Goal: Check status: Check status

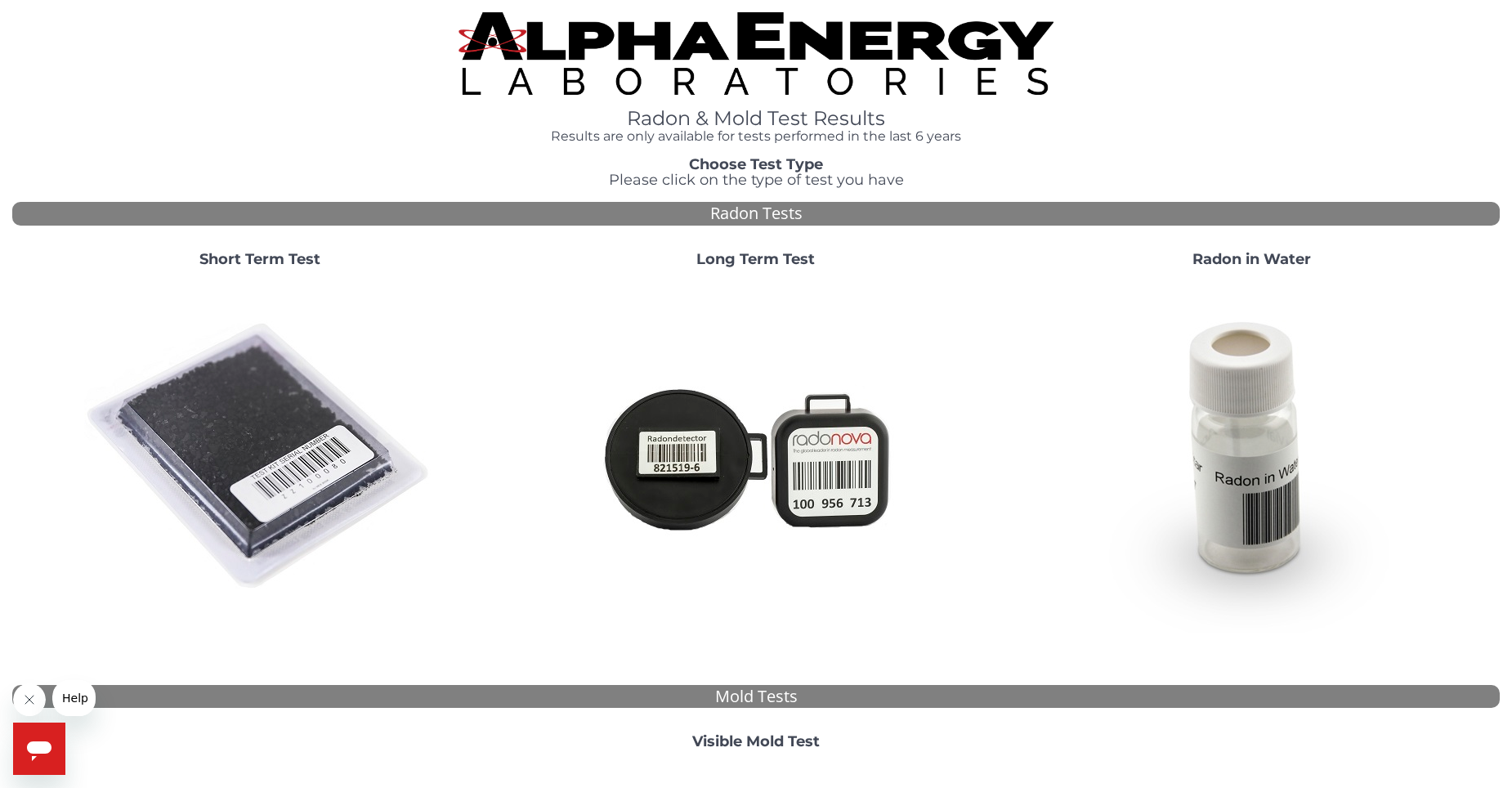
click at [290, 252] on strong "Short Term Test" at bounding box center [259, 259] width 121 height 18
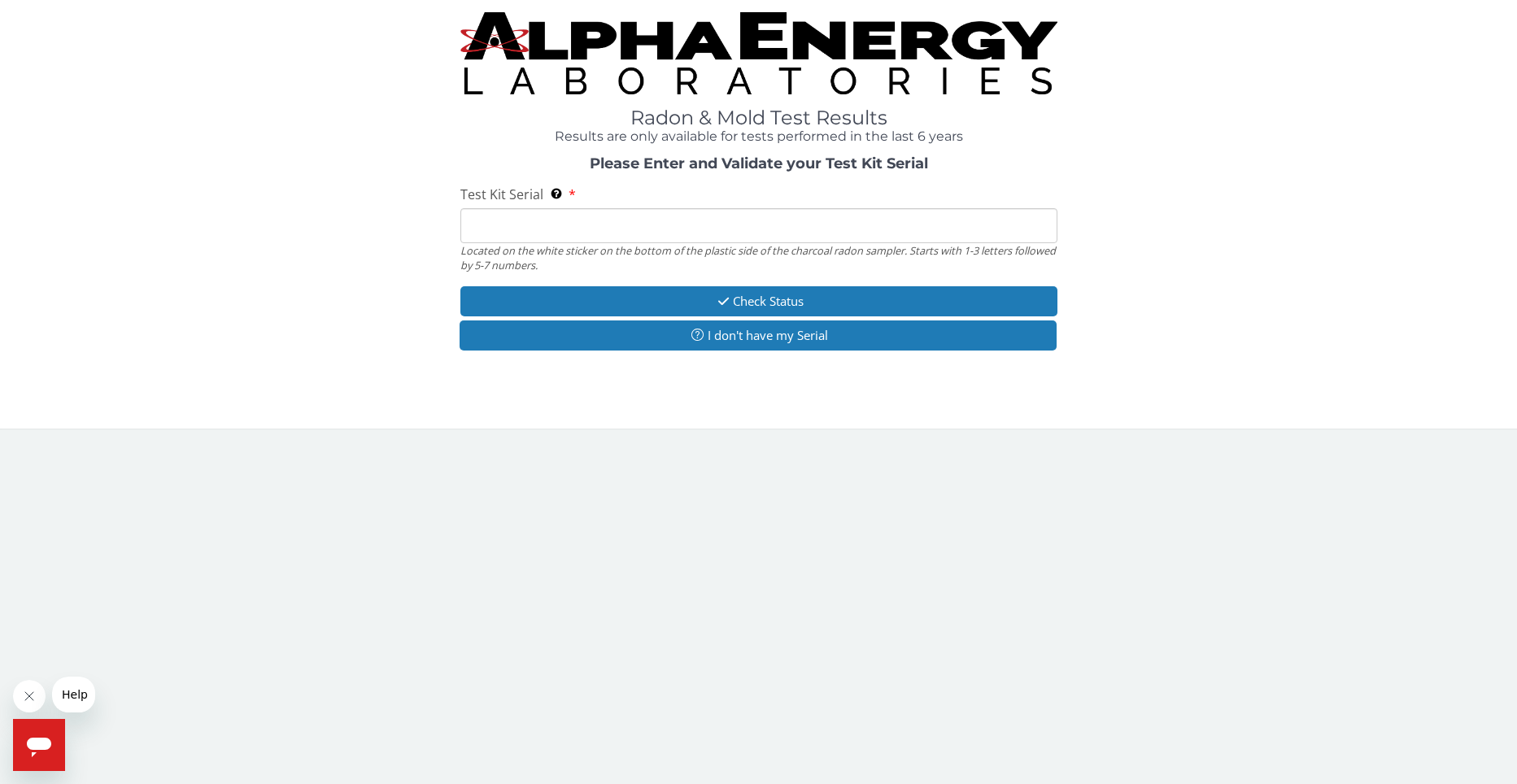
click at [504, 227] on input "Test Kit Serial Located on the white sticker on the bottom of the plastic side …" at bounding box center [758, 225] width 597 height 35
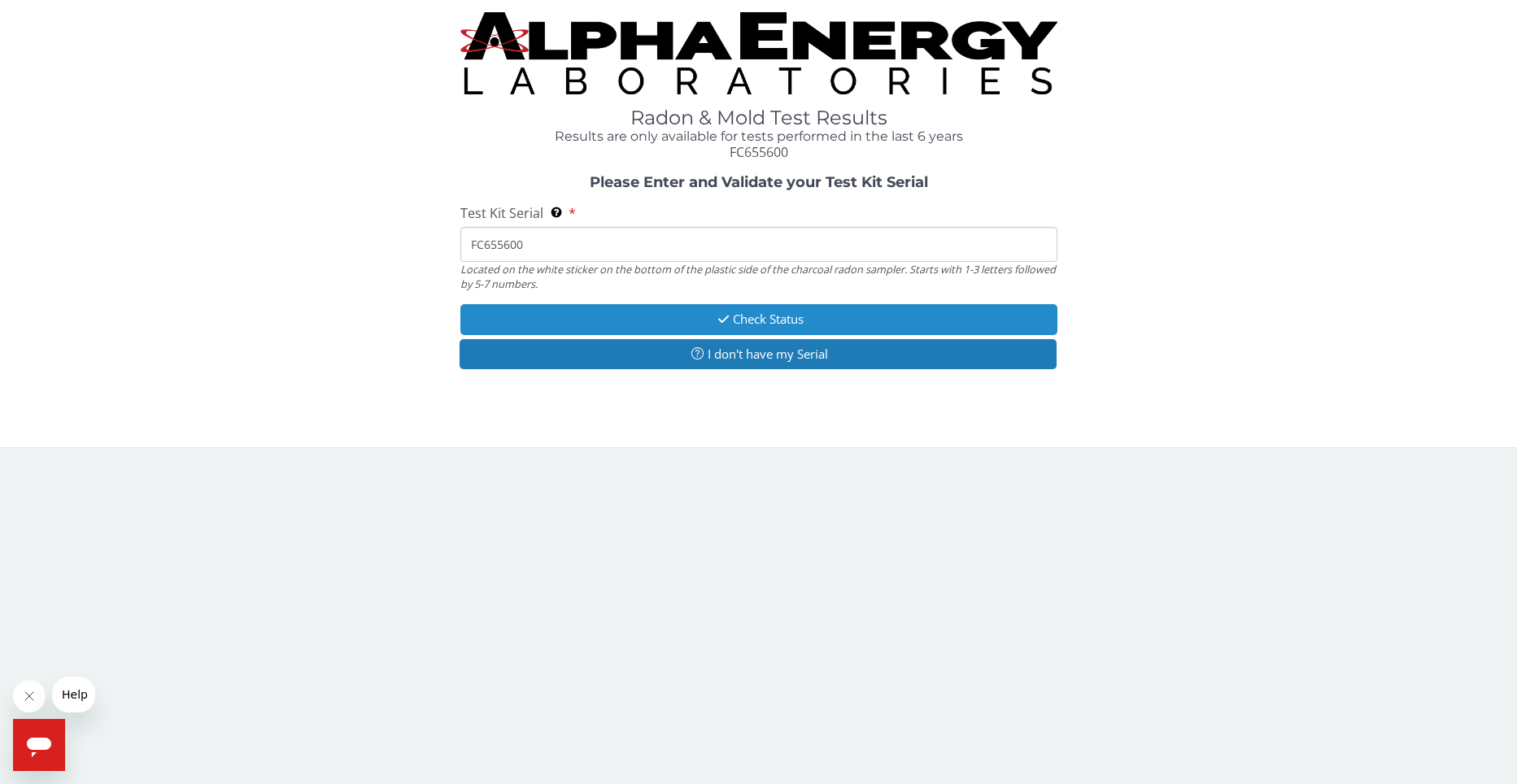
type input "FC655600"
click at [786, 319] on button "Check Status" at bounding box center [758, 319] width 597 height 30
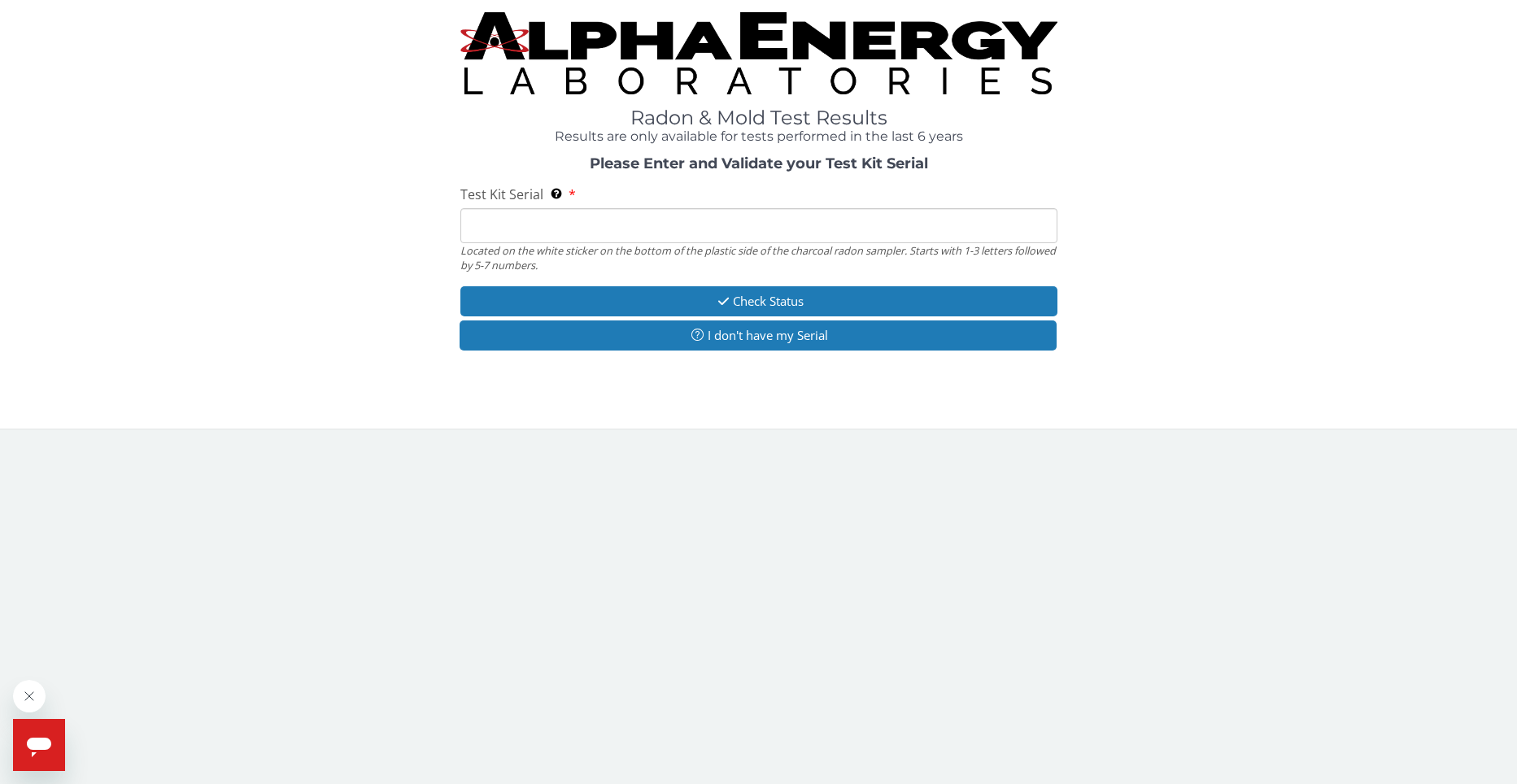
click at [478, 227] on input "Test Kit Serial Located on the white sticker on the bottom of the plastic side …" at bounding box center [758, 225] width 597 height 35
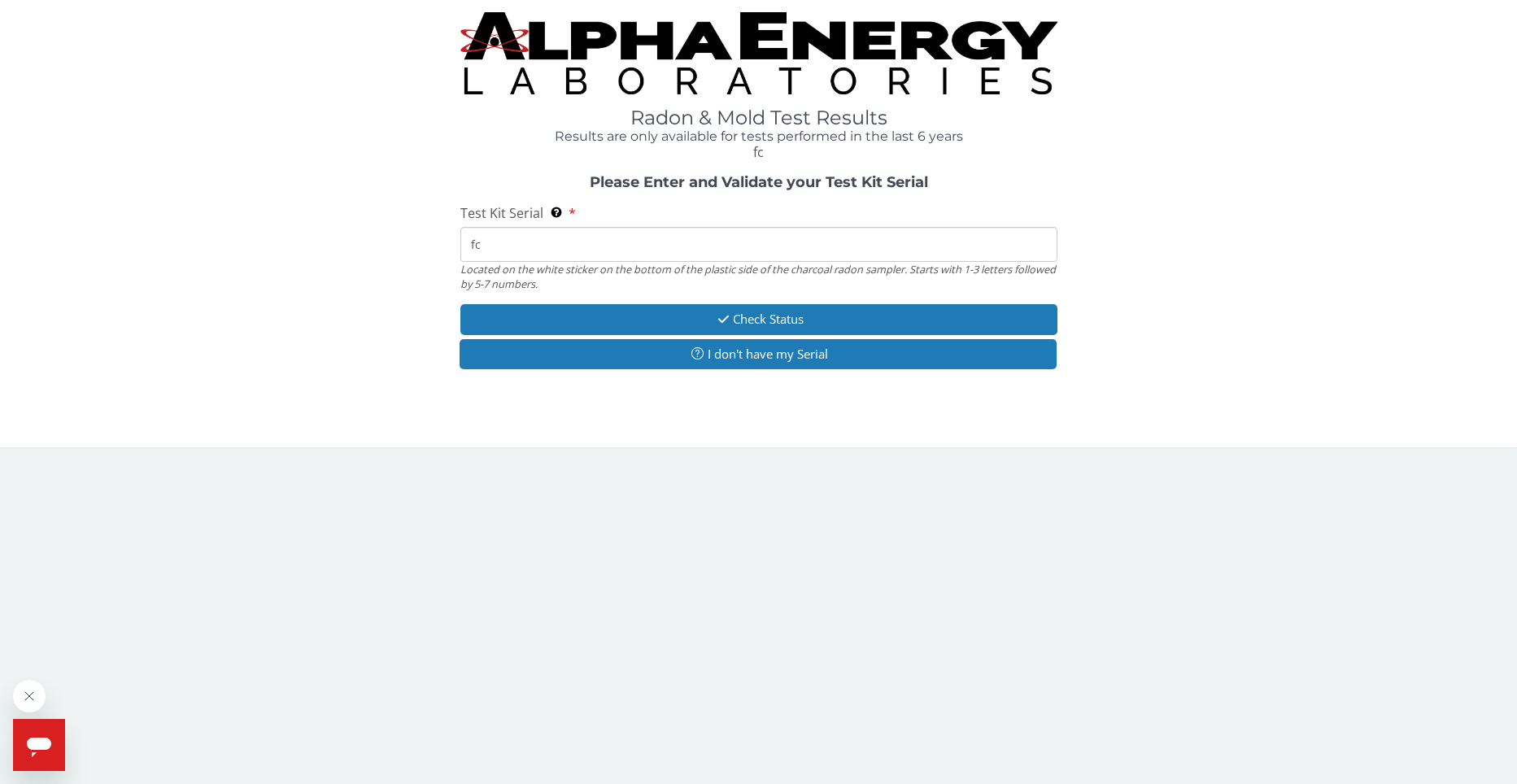
type input "f"
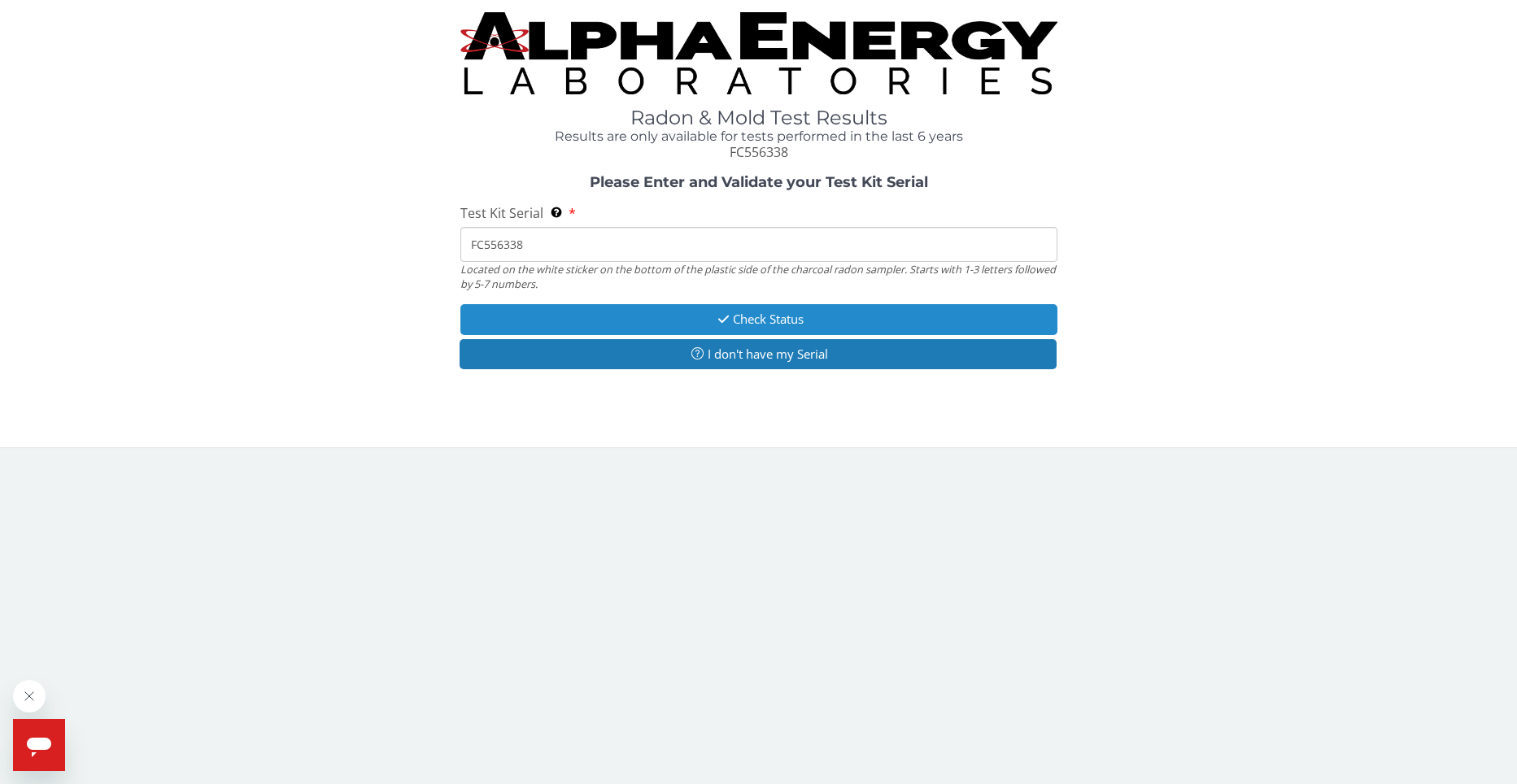
type input "FC556338"
click at [782, 321] on button "Check Status" at bounding box center [758, 319] width 597 height 30
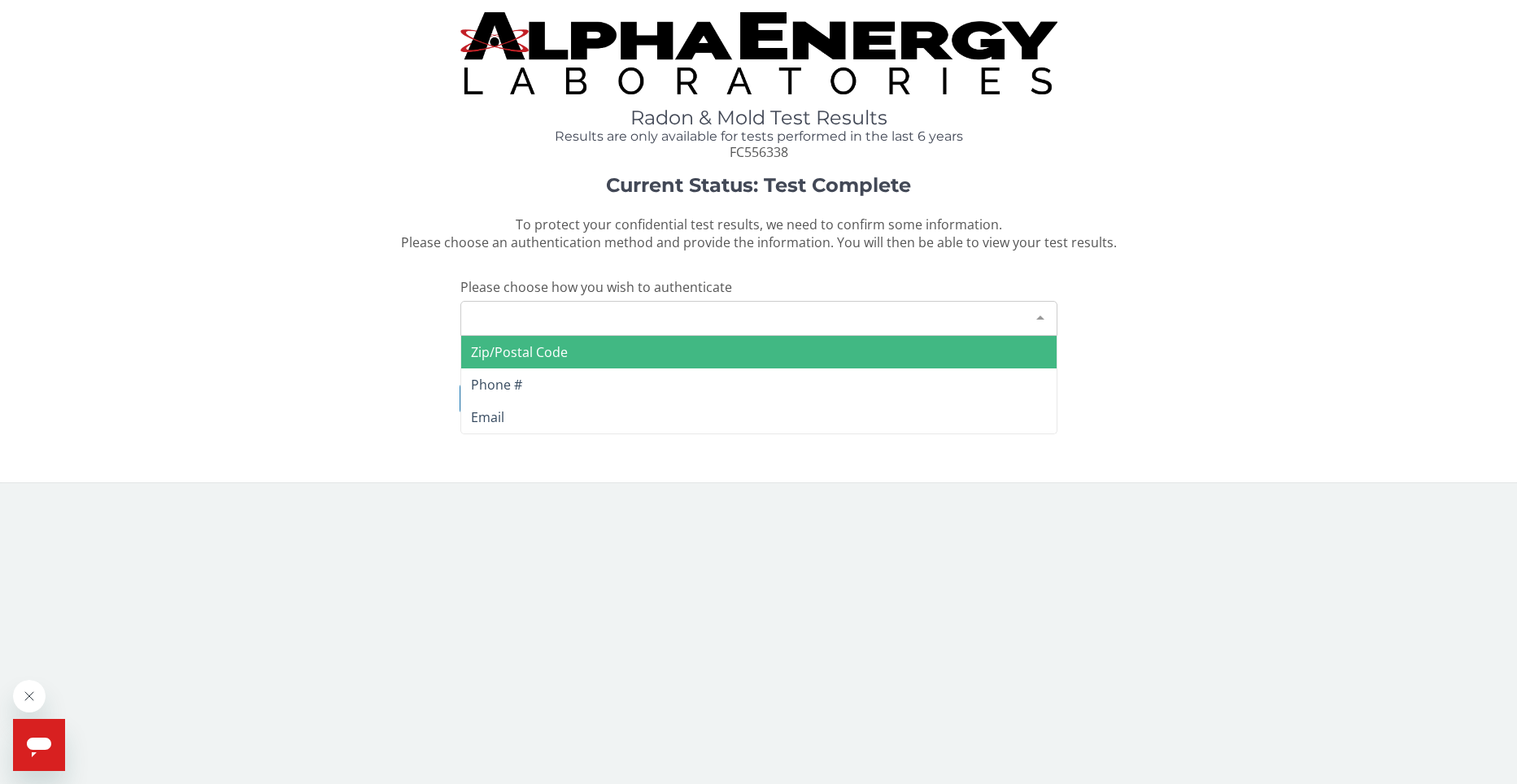
click at [1041, 314] on div at bounding box center [1041, 318] width 33 height 31
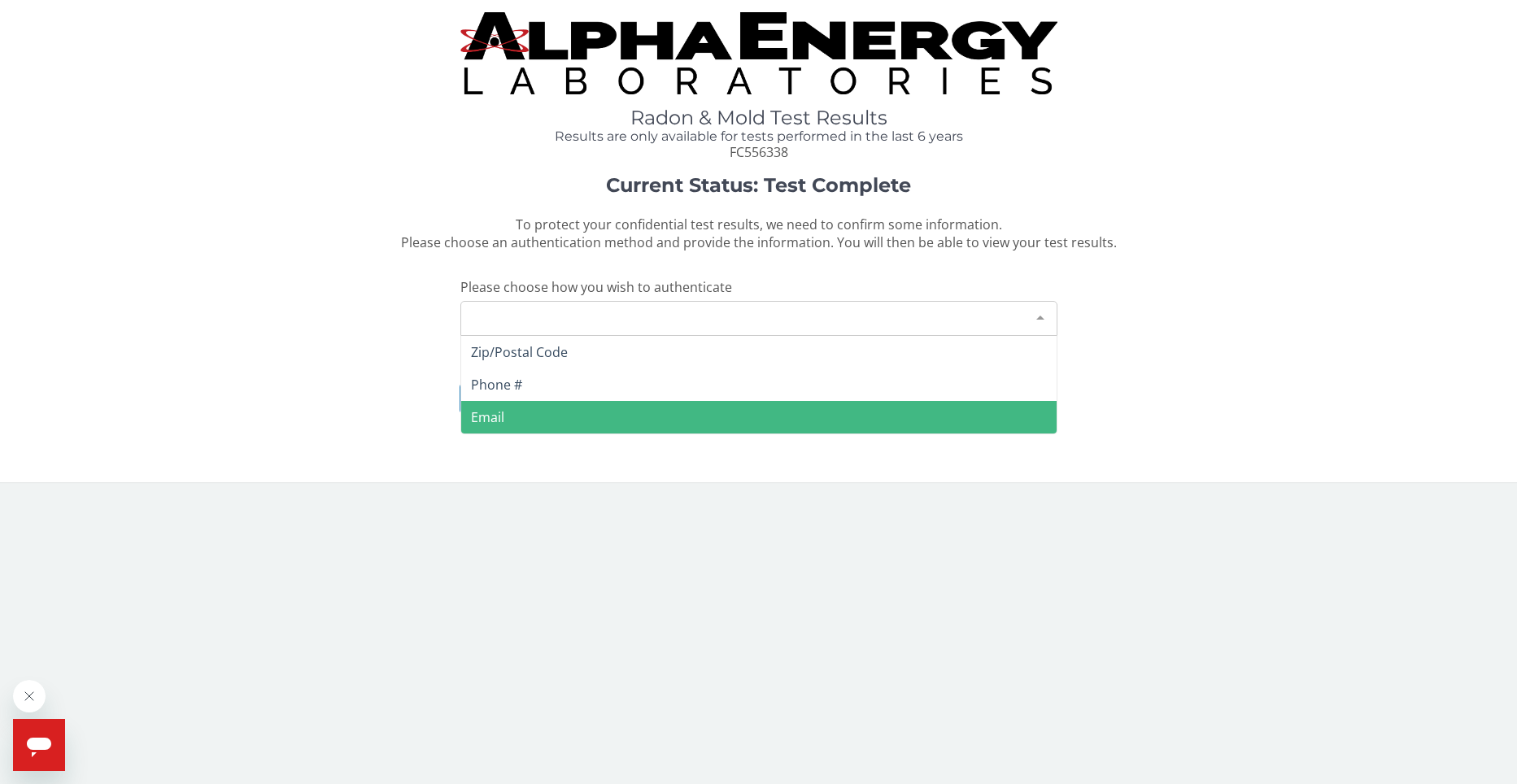
click at [504, 423] on span "Email" at bounding box center [758, 417] width 595 height 33
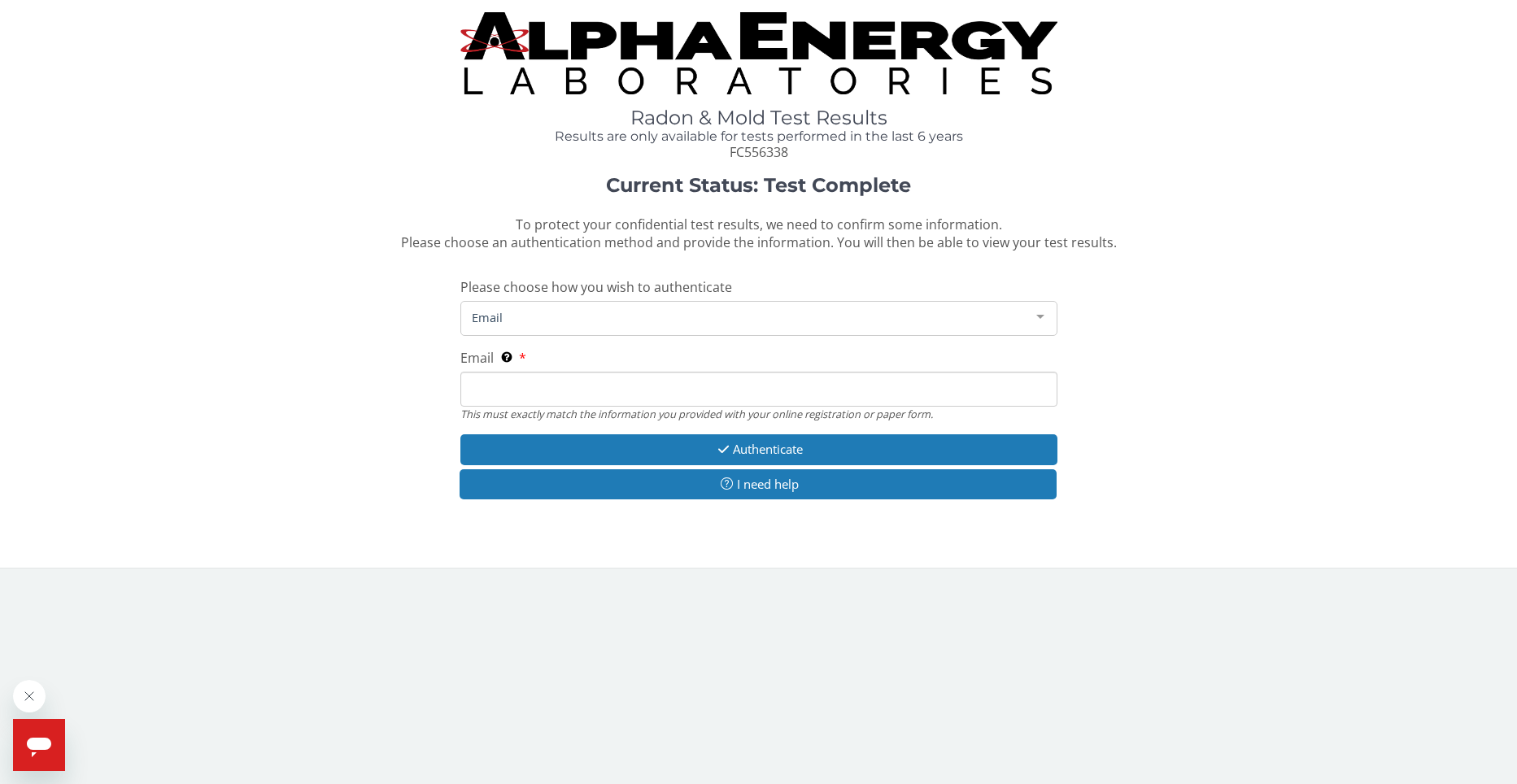
click at [485, 322] on span "Email" at bounding box center [746, 318] width 557 height 18
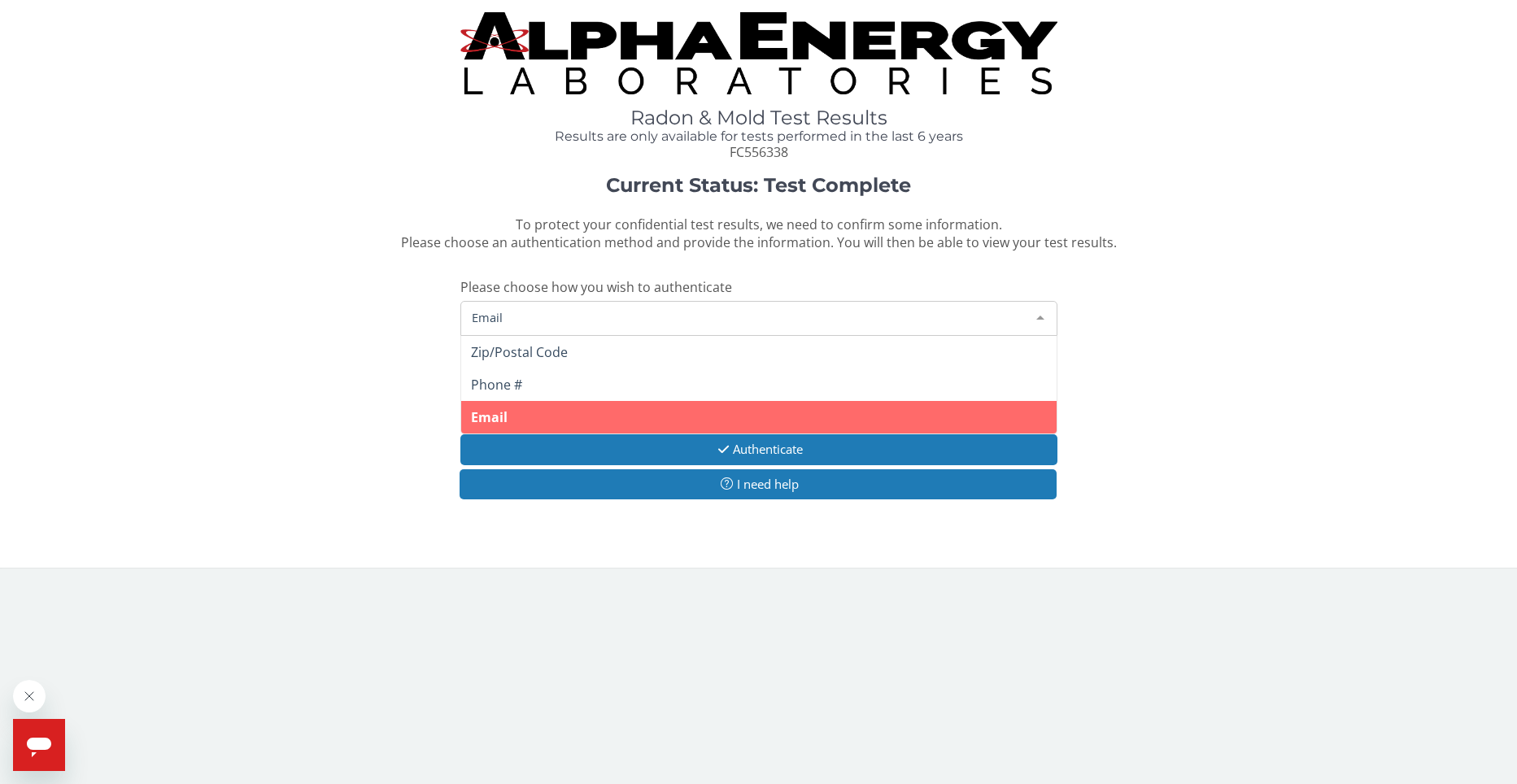
click at [529, 418] on span "Email" at bounding box center [758, 417] width 595 height 33
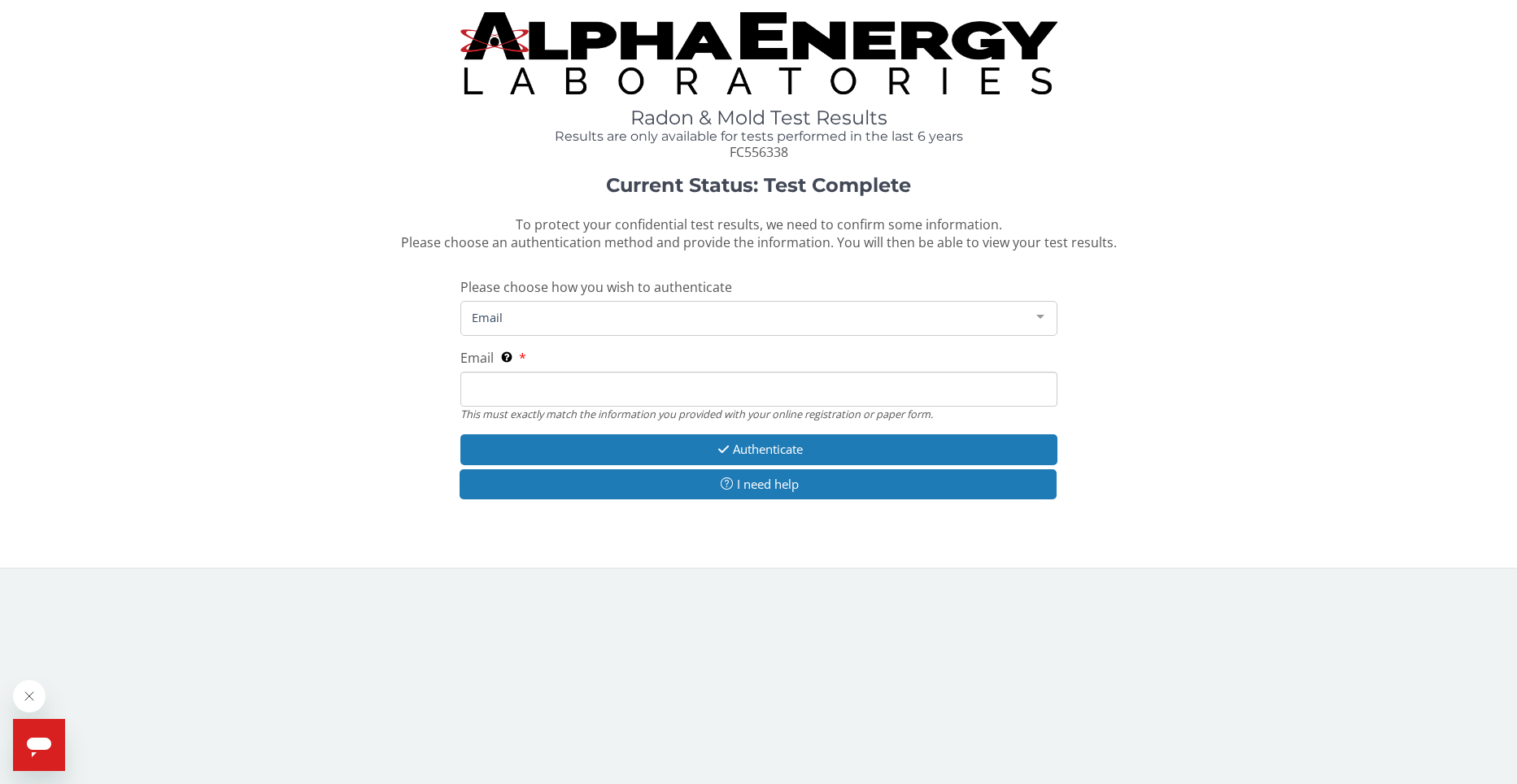
click at [495, 390] on input "Email This must exactly match the information you provided with your online reg…" at bounding box center [758, 389] width 597 height 35
type input "[EMAIL_ADDRESS][DOMAIN_NAME]"
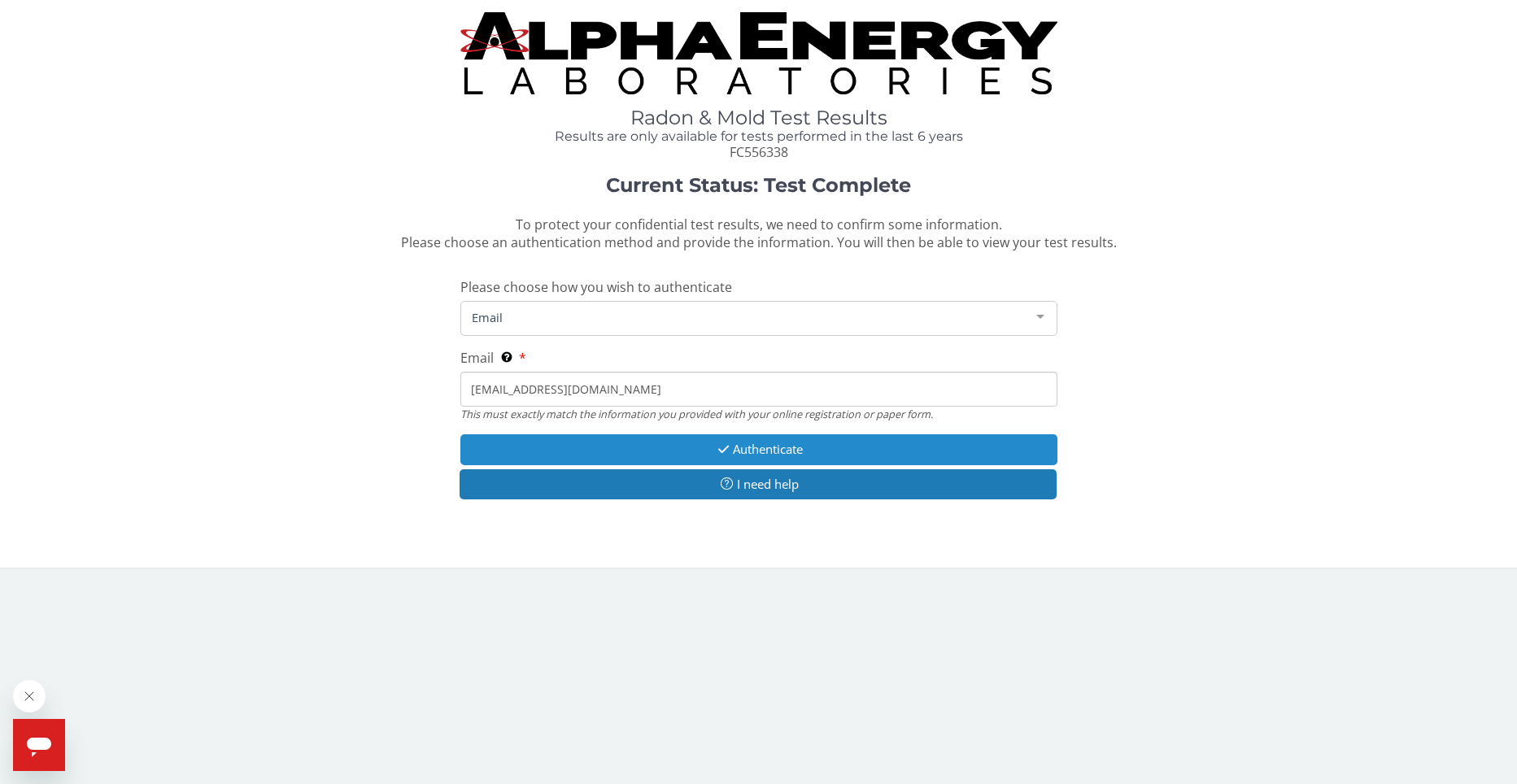
click at [712, 445] on button "Authenticate" at bounding box center [758, 449] width 597 height 30
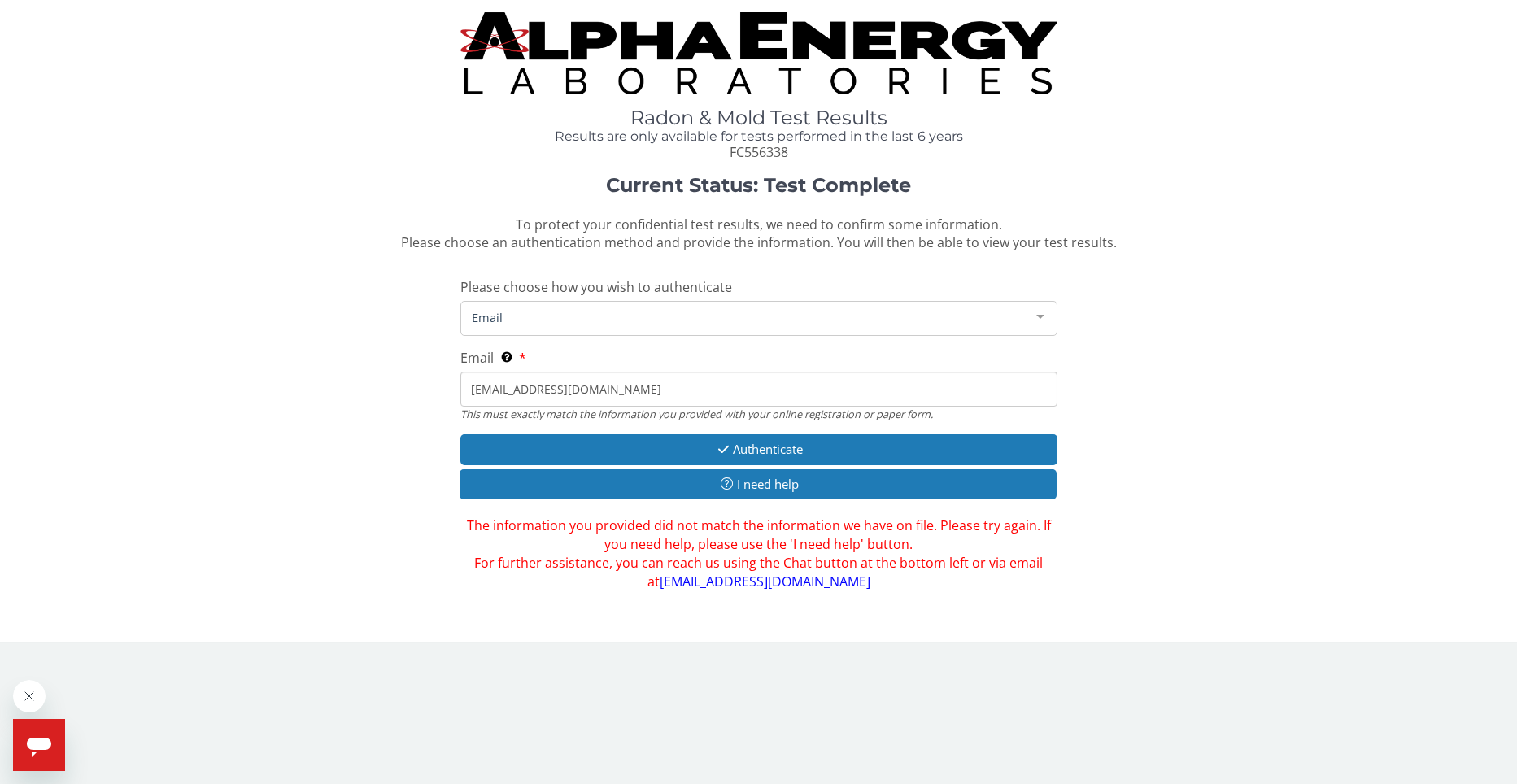
click at [505, 309] on span "Email" at bounding box center [746, 318] width 557 height 18
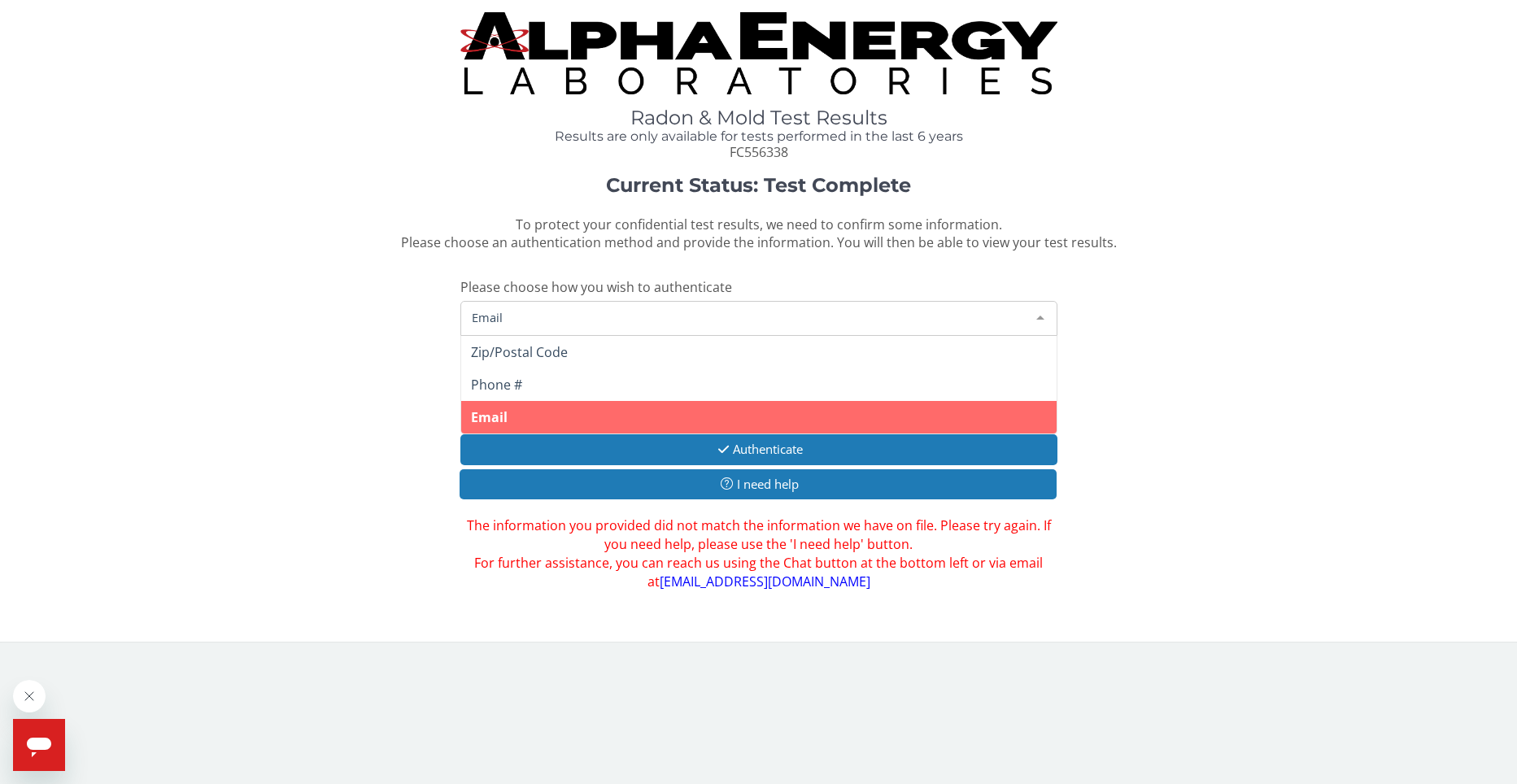
click at [494, 315] on span "Email" at bounding box center [746, 318] width 557 height 18
click at [493, 316] on span "Email" at bounding box center [746, 318] width 557 height 18
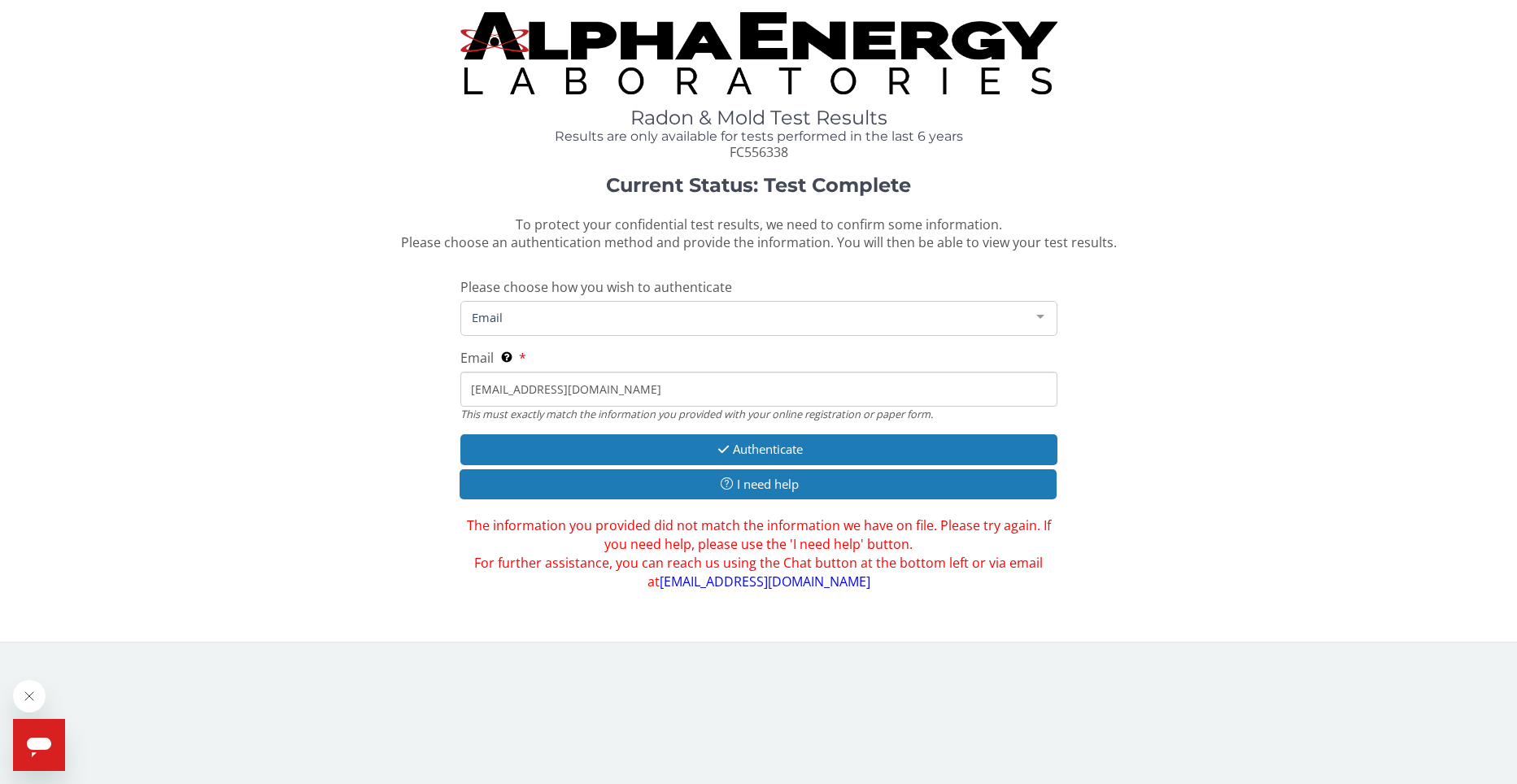
click at [490, 316] on span "Email" at bounding box center [746, 318] width 557 height 18
click at [490, 316] on span "Email" at bounding box center [746, 318] width 557 height 18
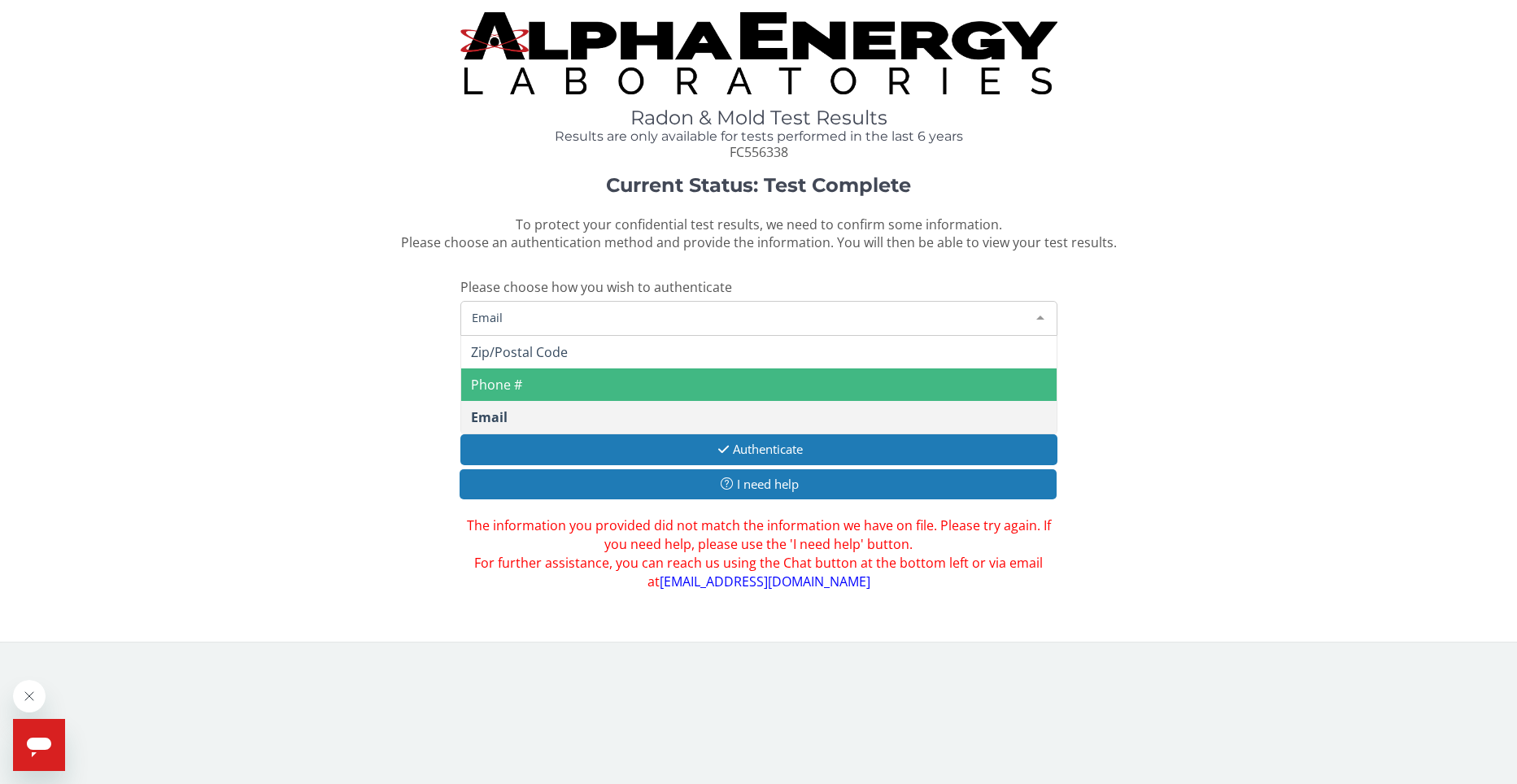
click at [533, 381] on span "Phone #" at bounding box center [758, 385] width 595 height 33
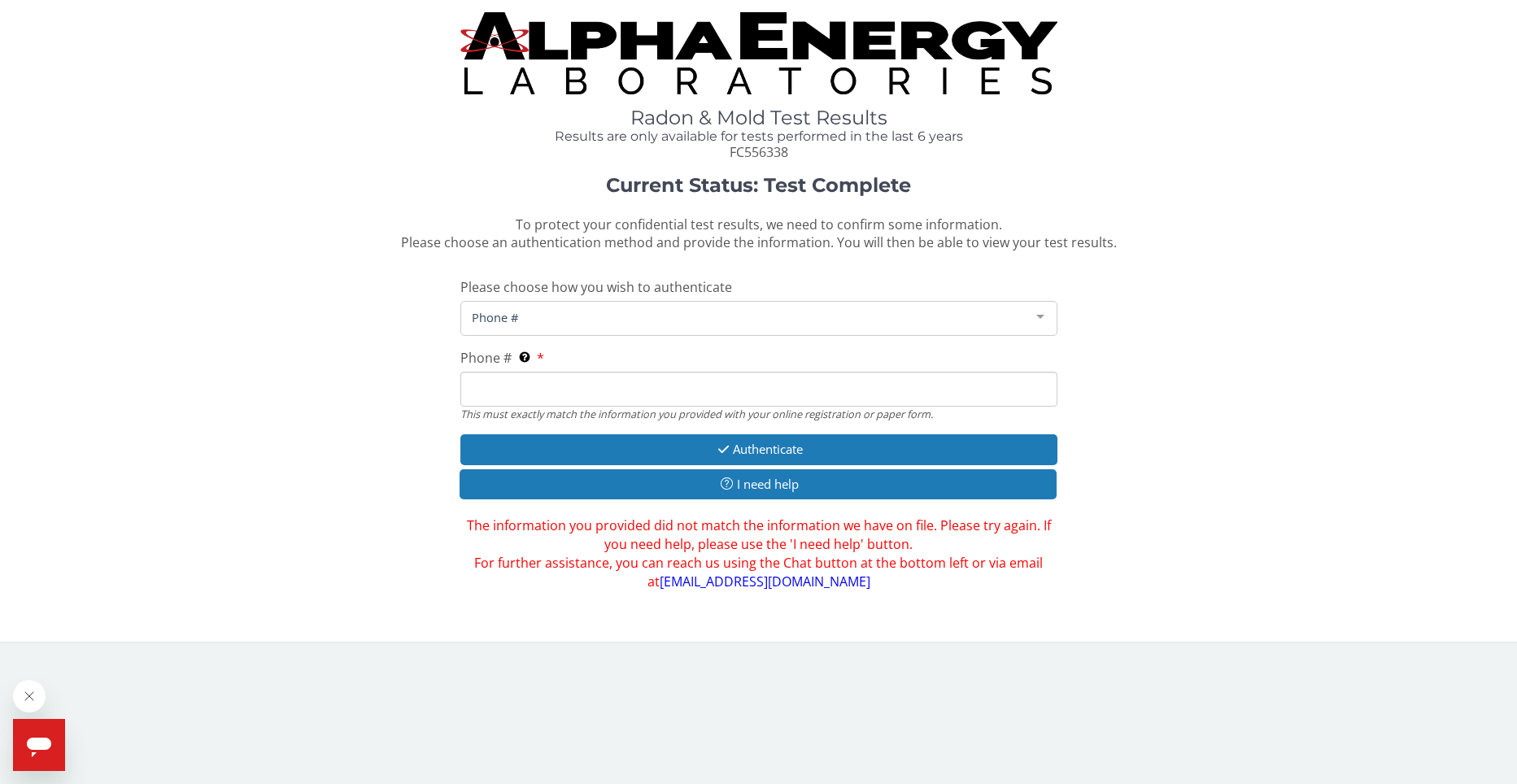
click at [498, 381] on input "Phone # This must exactly match the information you provided with your online r…" at bounding box center [758, 389] width 597 height 35
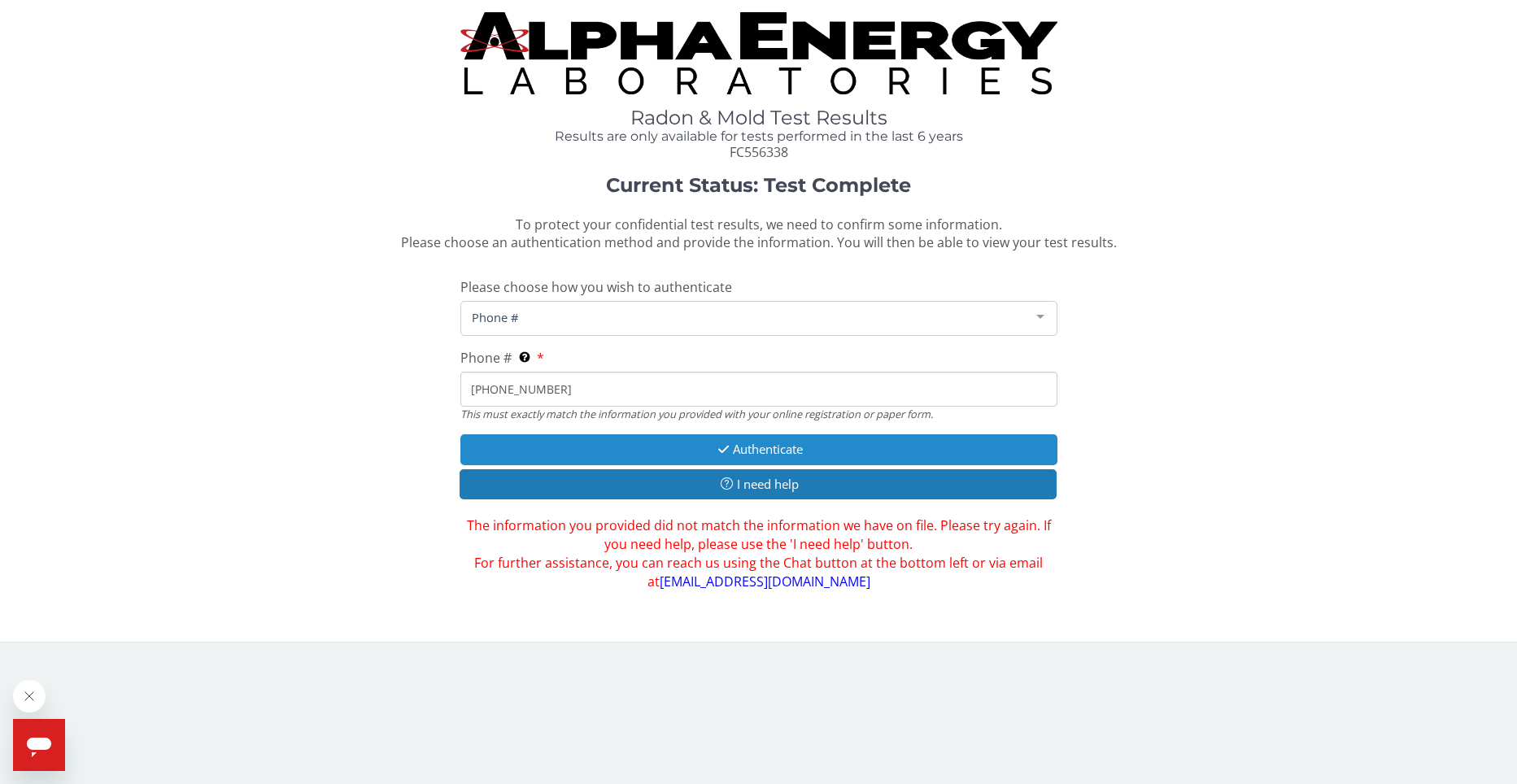
type input "[PHONE_NUMBER]"
click at [754, 442] on button "Authenticate" at bounding box center [758, 449] width 597 height 30
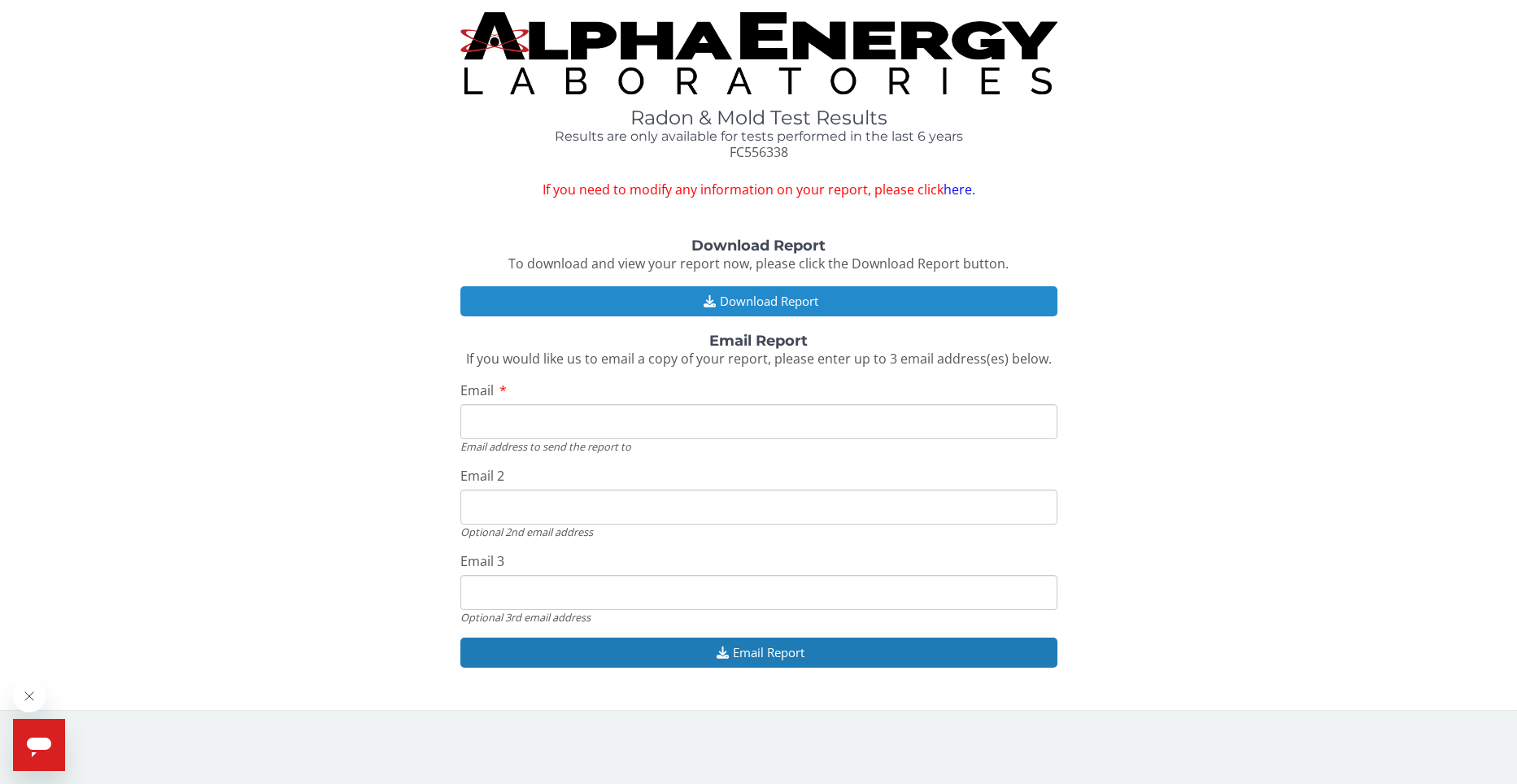
click at [782, 297] on button "Download Report" at bounding box center [758, 301] width 597 height 30
